Goal: Transaction & Acquisition: Purchase product/service

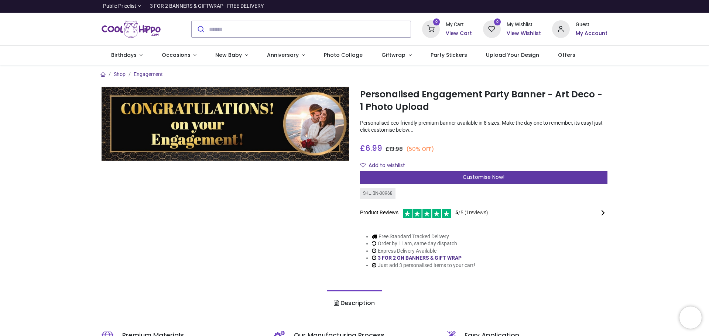
click at [476, 176] on span "Customise Now!" at bounding box center [484, 177] width 42 height 7
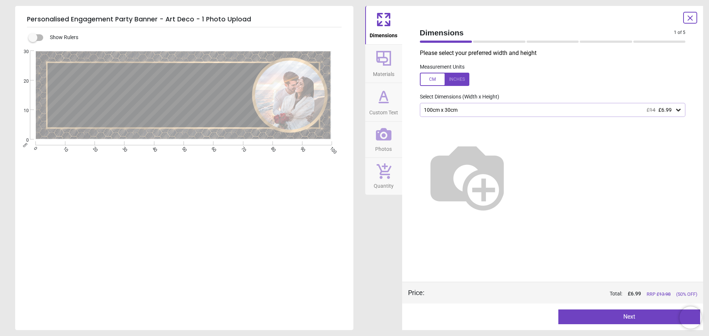
click at [459, 81] on div at bounding box center [444, 79] width 49 height 13
click at [433, 78] on div at bounding box center [444, 79] width 49 height 13
click at [611, 317] on button "Next" at bounding box center [629, 317] width 142 height 15
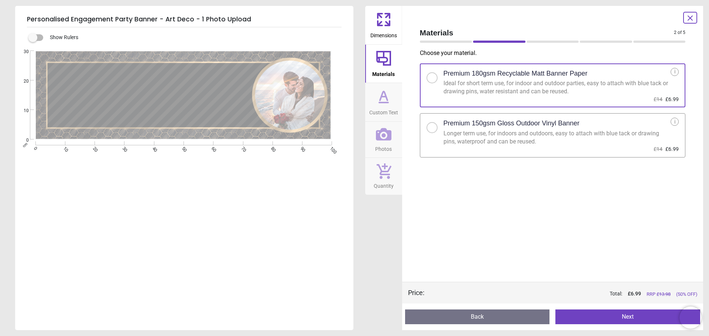
click at [600, 321] on button "Next" at bounding box center [627, 317] width 145 height 15
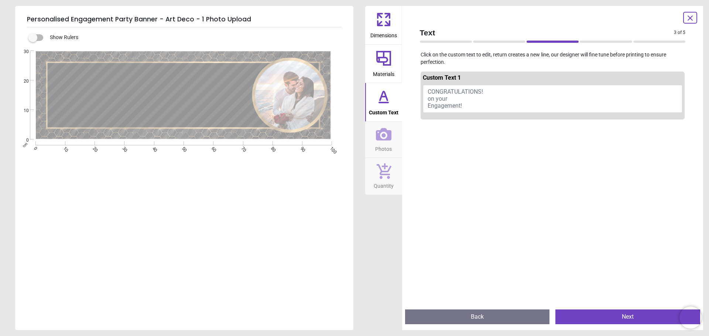
click at [468, 102] on button "CONGRATULATIONS! on your Engagement!" at bounding box center [553, 99] width 260 height 28
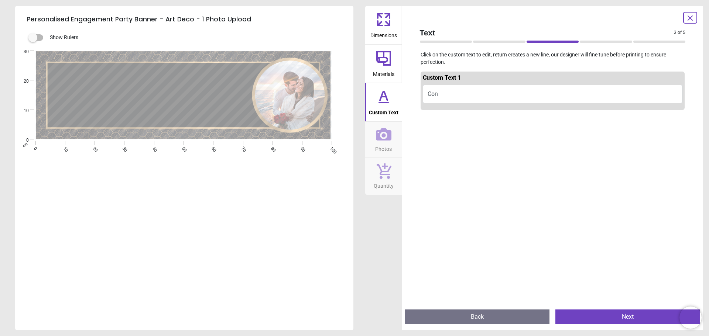
drag, startPoint x: 202, startPoint y: 100, endPoint x: 131, endPoint y: 100, distance: 71.3
click at [131, 100] on textarea "***" at bounding box center [150, 92] width 191 height 55
click at [209, 97] on textarea "***" at bounding box center [150, 92] width 191 height 55
type textarea "*"
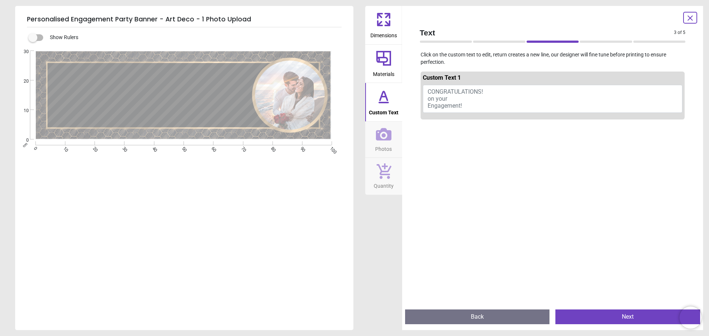
paste textarea "**********"
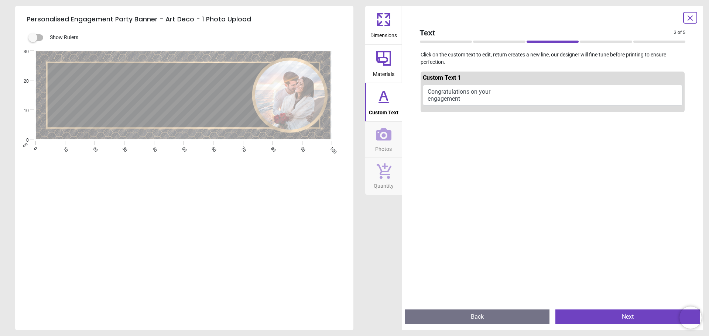
type textarea "**********"
click at [479, 96] on button "Congratulations on your engagement" at bounding box center [553, 95] width 260 height 21
click at [462, 98] on button "Congratulations on your engagement" at bounding box center [553, 95] width 260 height 21
click at [387, 107] on span "Custom Text" at bounding box center [384, 111] width 30 height 11
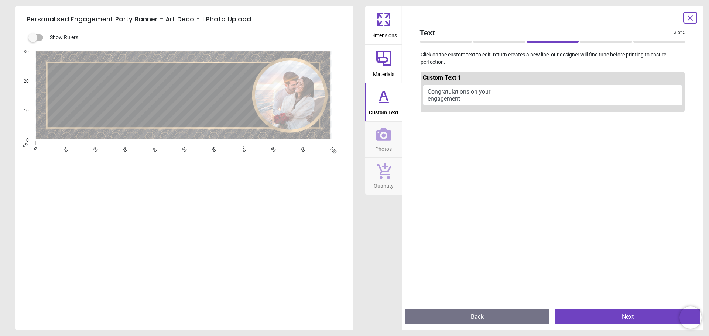
click at [383, 100] on icon at bounding box center [384, 97] width 18 height 18
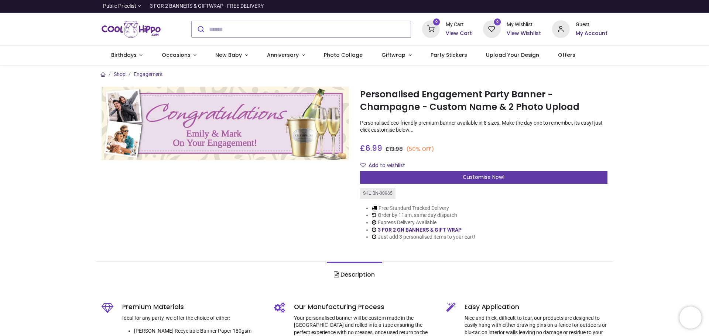
click at [458, 177] on div "Customise Now!" at bounding box center [483, 177] width 247 height 13
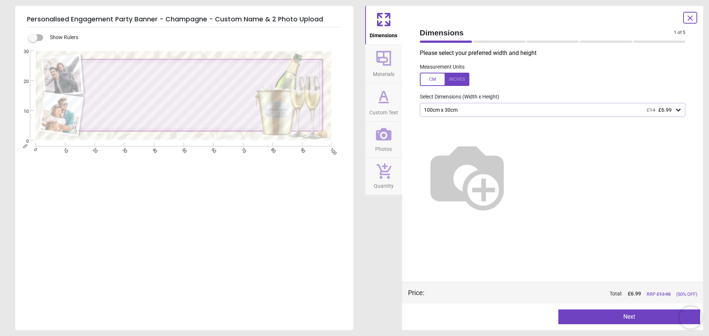
click at [549, 109] on div "100cm x 30cm £14 £6.99" at bounding box center [549, 110] width 252 height 6
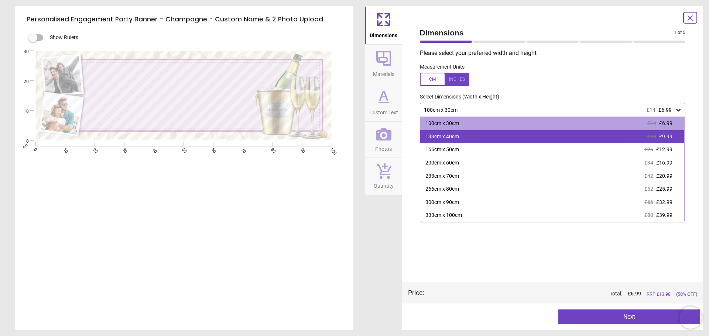
click at [536, 134] on div "133cm x 40cm £20 £9.99" at bounding box center [552, 136] width 264 height 13
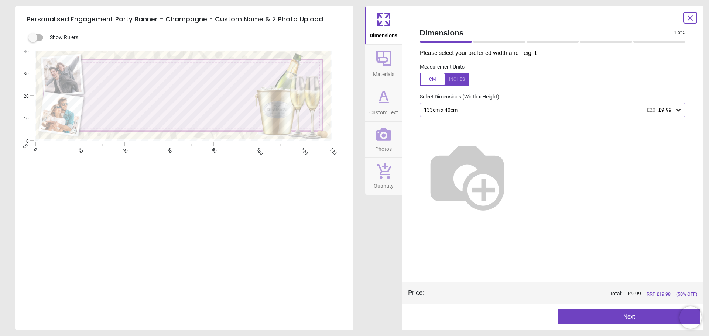
click at [606, 319] on button "Next" at bounding box center [629, 317] width 142 height 15
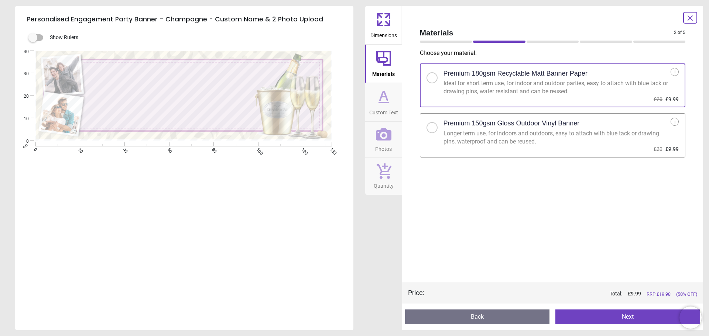
click at [600, 314] on button "Next" at bounding box center [627, 317] width 145 height 15
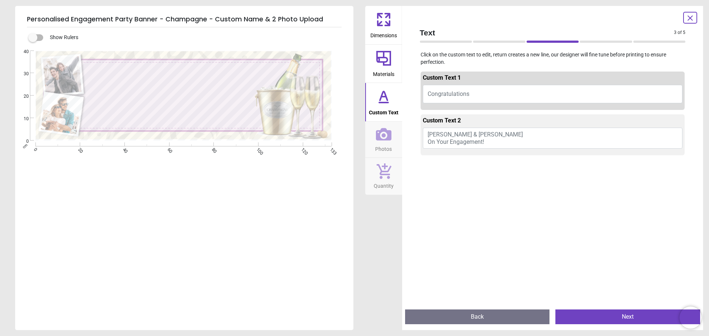
click at [463, 135] on span "Emily & Mark On Your Engagement!" at bounding box center [476, 138] width 97 height 14
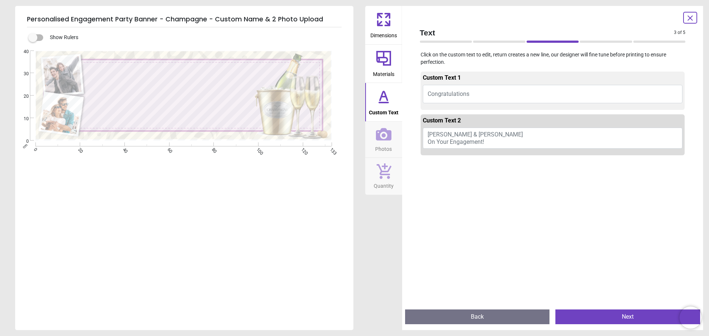
click at [453, 134] on span "Emily & Mark On Your Engagement!" at bounding box center [476, 138] width 97 height 14
paste textarea "**********"
click at [493, 137] on button "Aze & Luis on your" at bounding box center [553, 137] width 260 height 18
type textarea "*"
click at [493, 140] on button "Emily & Mark On Your Engagement!" at bounding box center [553, 138] width 260 height 21
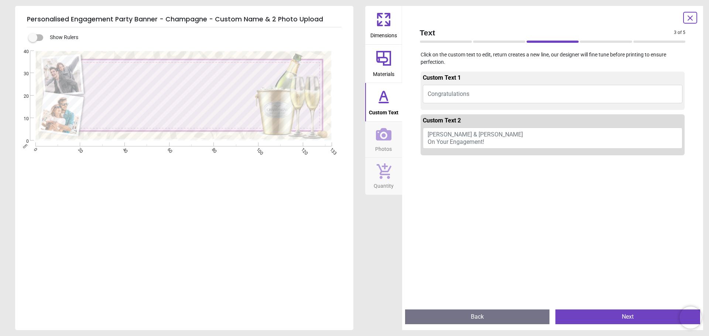
click at [136, 113] on textarea at bounding box center [171, 112] width 170 height 11
paste textarea "**********"
type textarea "**********"
click at [518, 232] on div at bounding box center [553, 324] width 264 height 336
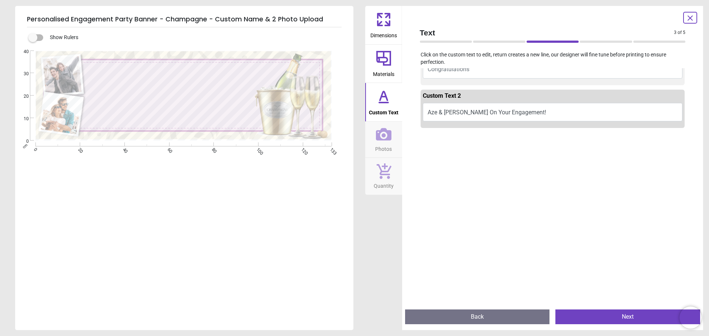
scroll to position [37, 0]
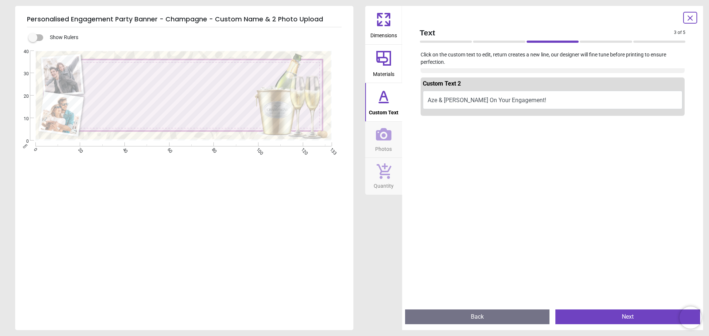
click at [613, 318] on button "Next" at bounding box center [627, 317] width 145 height 15
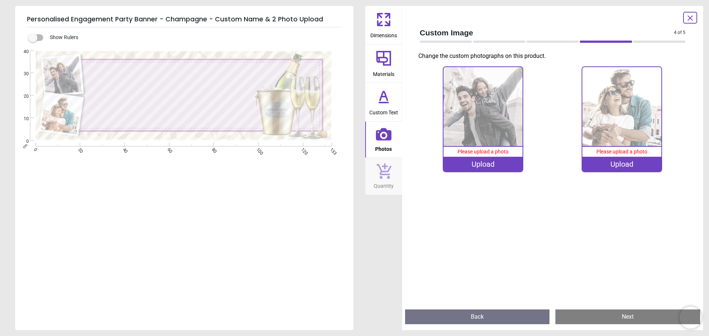
click at [492, 164] on div "Upload" at bounding box center [482, 164] width 79 height 15
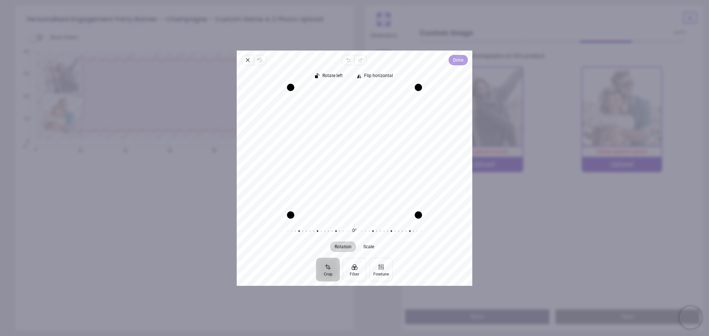
click at [459, 61] on span "Done" at bounding box center [458, 60] width 10 height 9
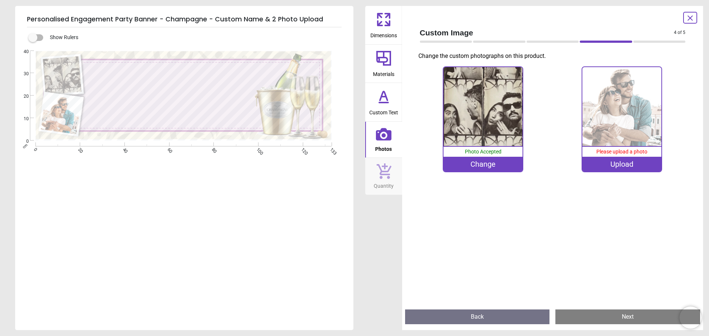
click at [626, 166] on div "Upload" at bounding box center [621, 164] width 79 height 15
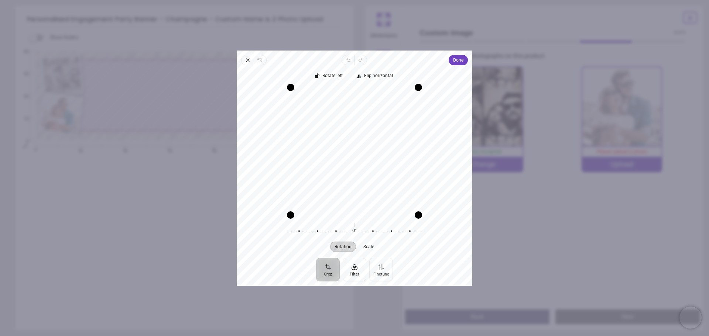
drag, startPoint x: 352, startPoint y: 140, endPoint x: 356, endPoint y: 247, distance: 107.9
click at [356, 247] on div "Rotate left Flip horizontal Recenter Rotation Scale 0° Reset" at bounding box center [355, 161] width 236 height 193
drag, startPoint x: 421, startPoint y: 215, endPoint x: 453, endPoint y: 180, distance: 48.1
click at [453, 180] on div "Recenter" at bounding box center [355, 151] width 224 height 128
drag, startPoint x: 355, startPoint y: 214, endPoint x: 337, endPoint y: 233, distance: 26.1
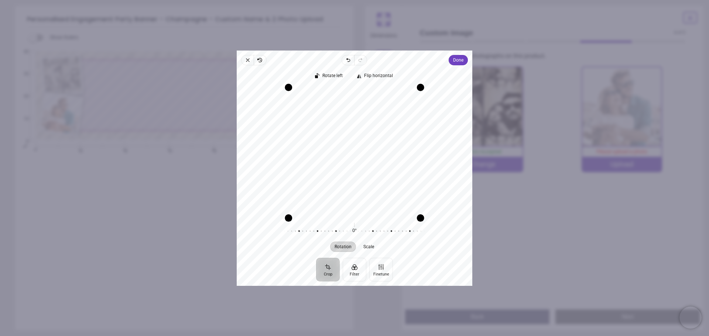
click at [337, 233] on div "Rotate left Flip horizontal Recenter Rotation Scale 0° Reset" at bounding box center [355, 161] width 236 height 193
drag, startPoint x: 351, startPoint y: 175, endPoint x: 345, endPoint y: 10, distance: 164.8
click at [360, 159] on div "**********" at bounding box center [483, 185] width 247 height 53
click at [387, 88] on div "Drag edge t" at bounding box center [354, 87] width 127 height 7
drag, startPoint x: 375, startPoint y: 140, endPoint x: 378, endPoint y: 268, distance: 128.5
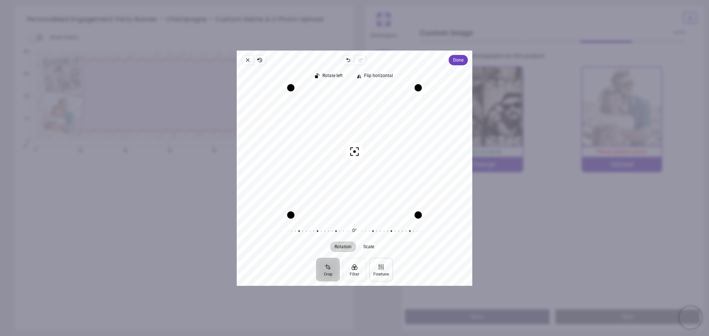
click at [378, 268] on div "Close Revert Undo Redo Done Crop Filter Finetune Rotate left Flip horizontal Re…" at bounding box center [355, 169] width 236 height 236
drag, startPoint x: 388, startPoint y: 175, endPoint x: 391, endPoint y: 208, distance: 32.6
click at [391, 208] on div "Recenter" at bounding box center [355, 151] width 224 height 128
drag, startPoint x: 353, startPoint y: 216, endPoint x: 358, endPoint y: 223, distance: 8.1
click at [358, 223] on div "Rotate left Flip horizontal Recenter Rotation Scale 0° Reset" at bounding box center [355, 161] width 236 height 193
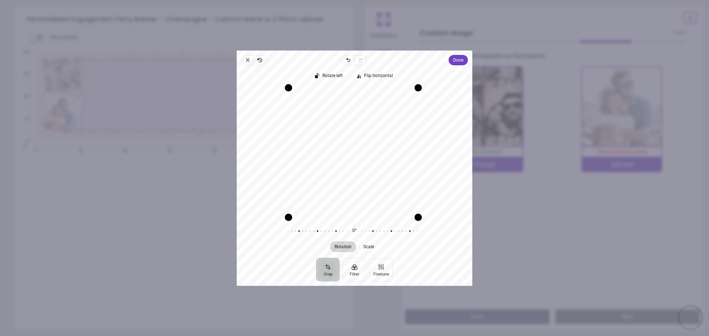
drag, startPoint x: 293, startPoint y: 215, endPoint x: 274, endPoint y: 220, distance: 19.4
click at [273, 219] on div "Rotate left Flip horizontal Recenter Rotation Scale 0° Reset" at bounding box center [355, 161] width 236 height 193
click at [528, 261] on div "100% Photo Accepted Change 0% Please upload a photo Upload" at bounding box center [553, 184] width 278 height 240
click at [246, 59] on icon "button" at bounding box center [248, 60] width 6 height 6
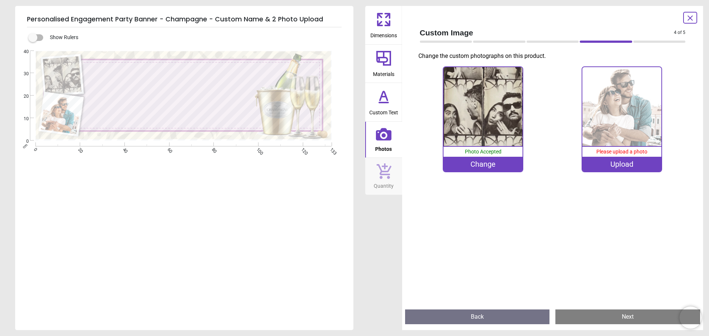
click at [539, 217] on div "100% Photo Accepted Change 0% Please upload a photo Upload" at bounding box center [553, 184] width 278 height 240
click at [644, 162] on div "Upload" at bounding box center [621, 164] width 79 height 15
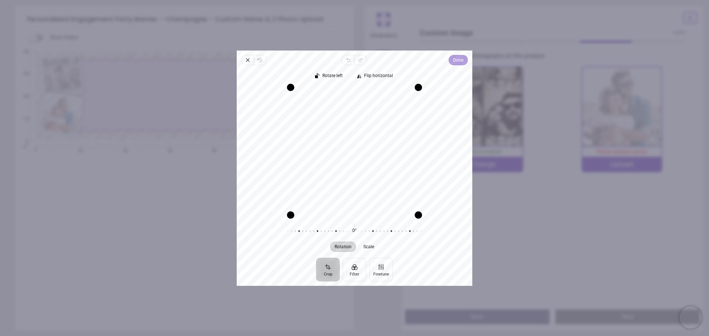
click at [460, 61] on span "Done" at bounding box center [458, 60] width 10 height 9
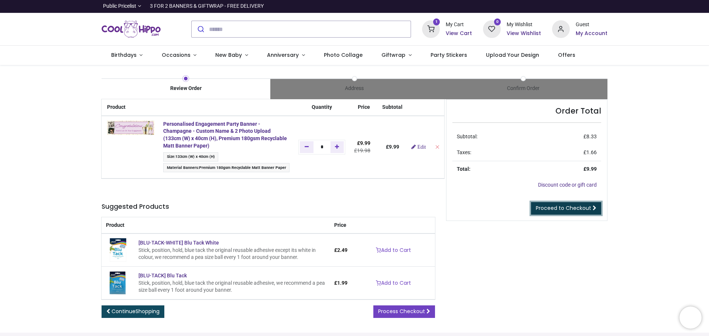
click at [564, 210] on span "Proceed to Checkout" at bounding box center [563, 208] width 55 height 7
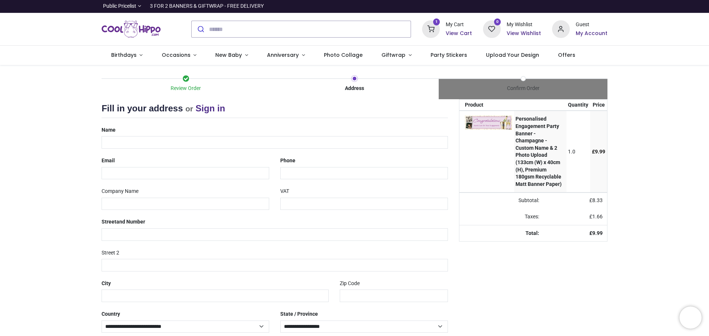
select select "***"
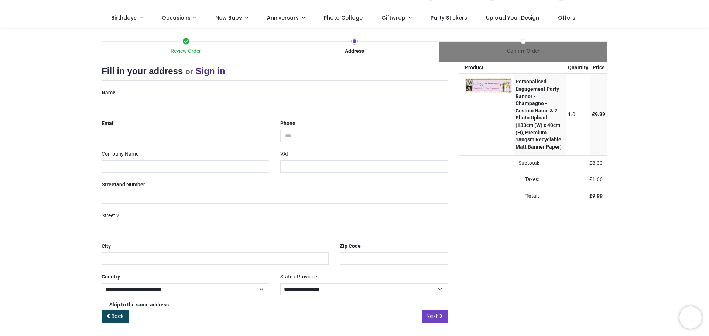
scroll to position [39, 0]
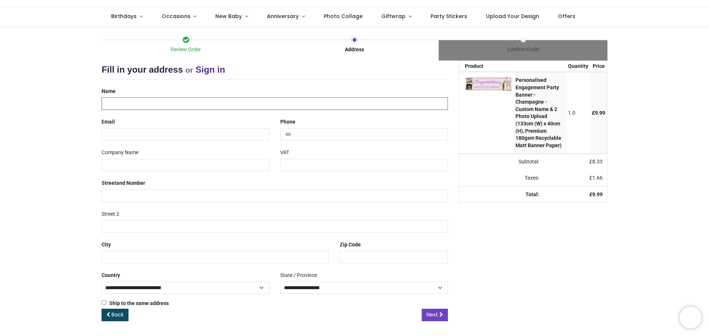
click at [139, 100] on input "text" at bounding box center [275, 103] width 346 height 13
type input "**********"
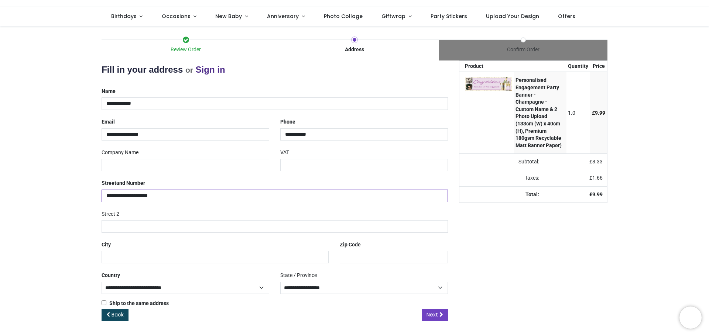
type input "**********"
type input "******"
type input "*******"
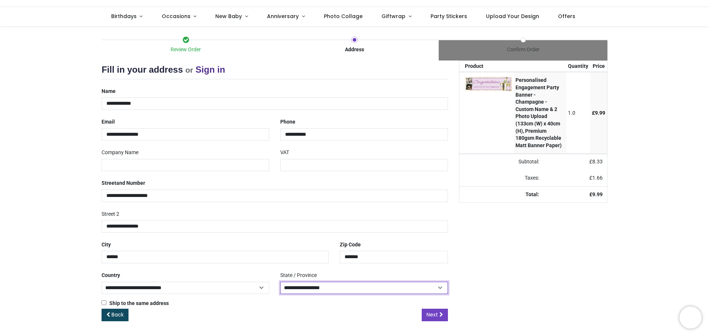
select select "***"
click at [440, 315] on icon at bounding box center [441, 314] width 4 height 5
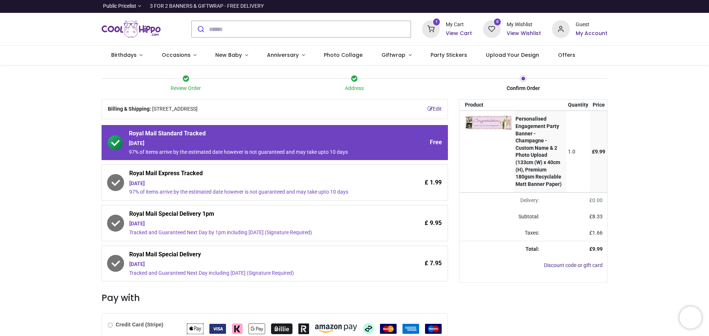
click at [278, 196] on div "Royal Mail Express Tracked [DATE] 97% of items arrive by the estimated date how…" at bounding box center [275, 183] width 346 height 36
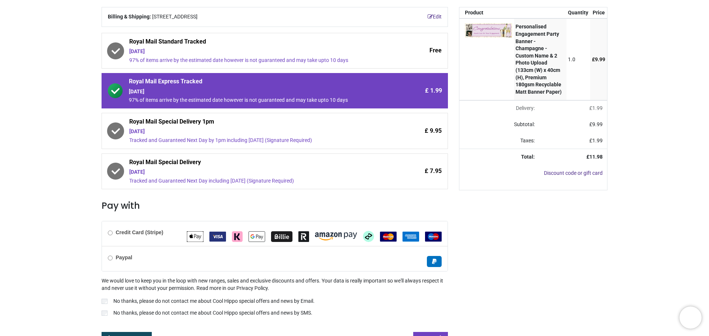
scroll to position [104, 0]
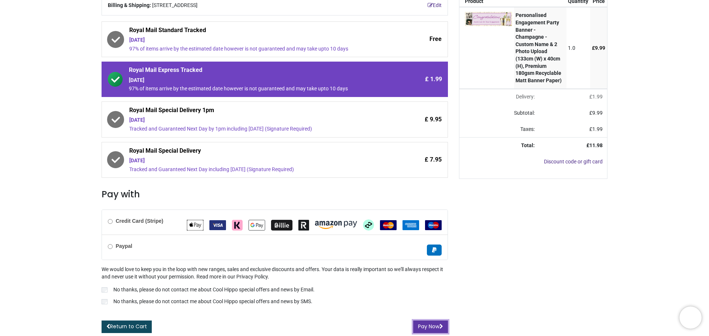
click at [435, 324] on button "Pay Now" at bounding box center [430, 327] width 35 height 13
